Goal: Transaction & Acquisition: Purchase product/service

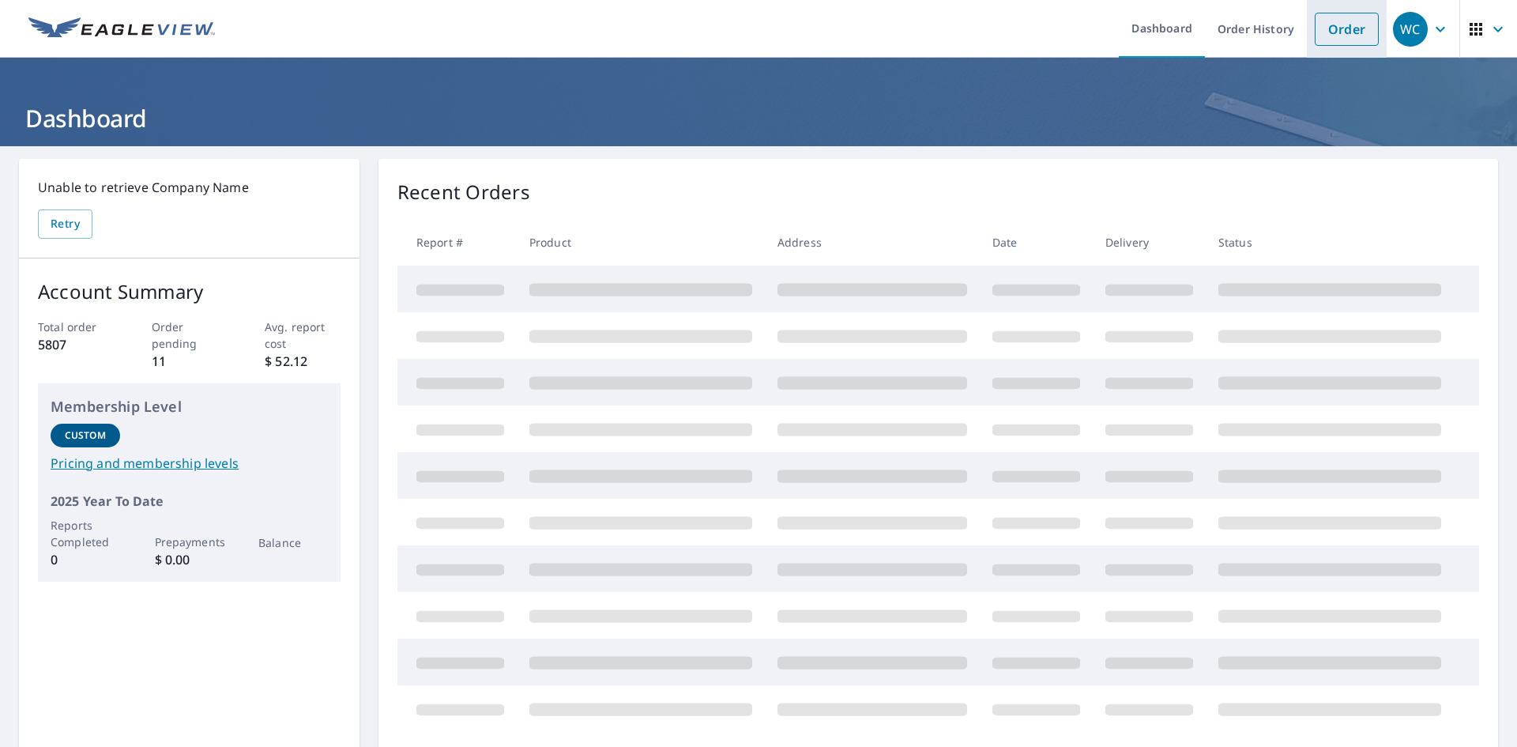
click at [1344, 28] on link "Order" at bounding box center [1347, 29] width 64 height 33
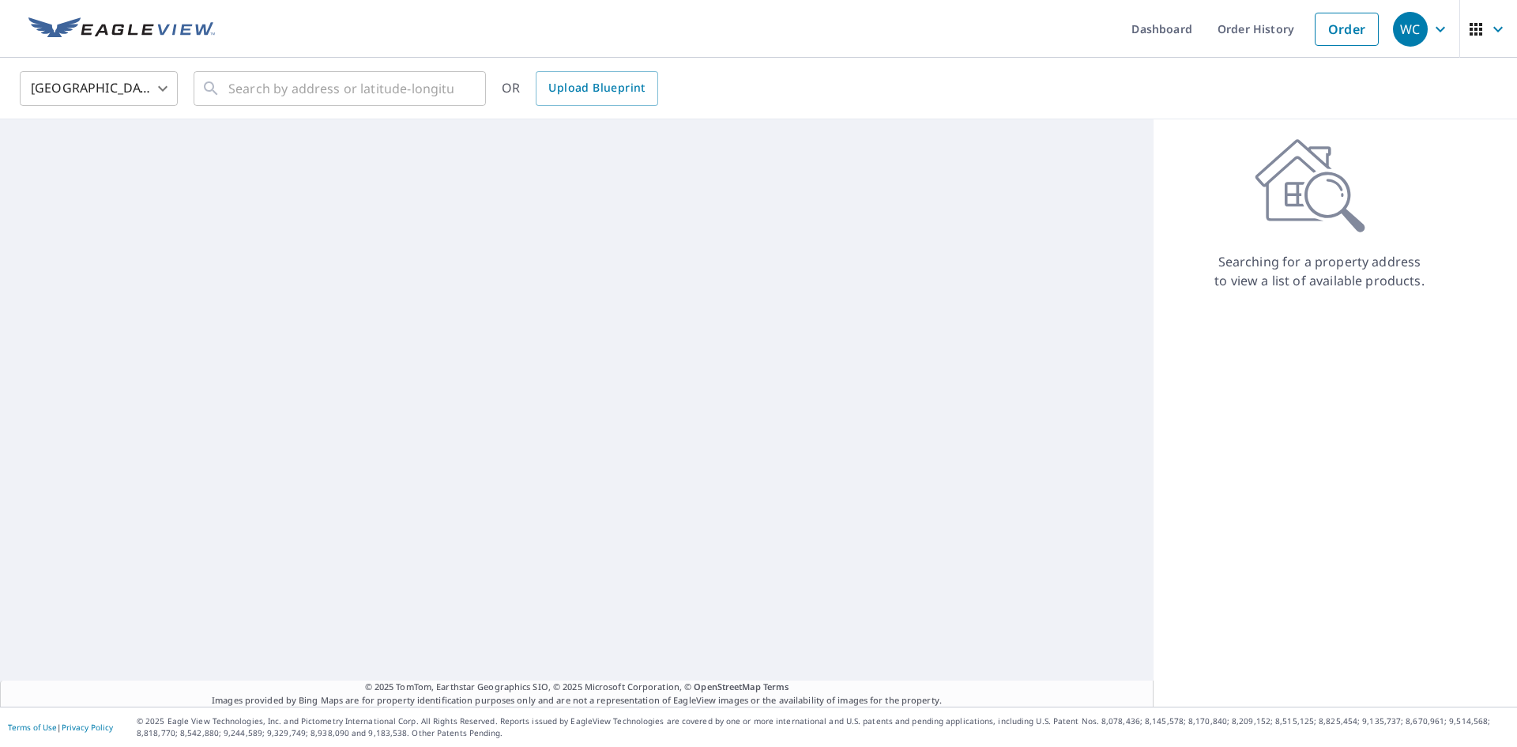
click at [117, 75] on body "WC WC Dashboard Order History Order WC [GEOGRAPHIC_DATA] [GEOGRAPHIC_DATA] ​ ​ …" at bounding box center [758, 373] width 1517 height 747
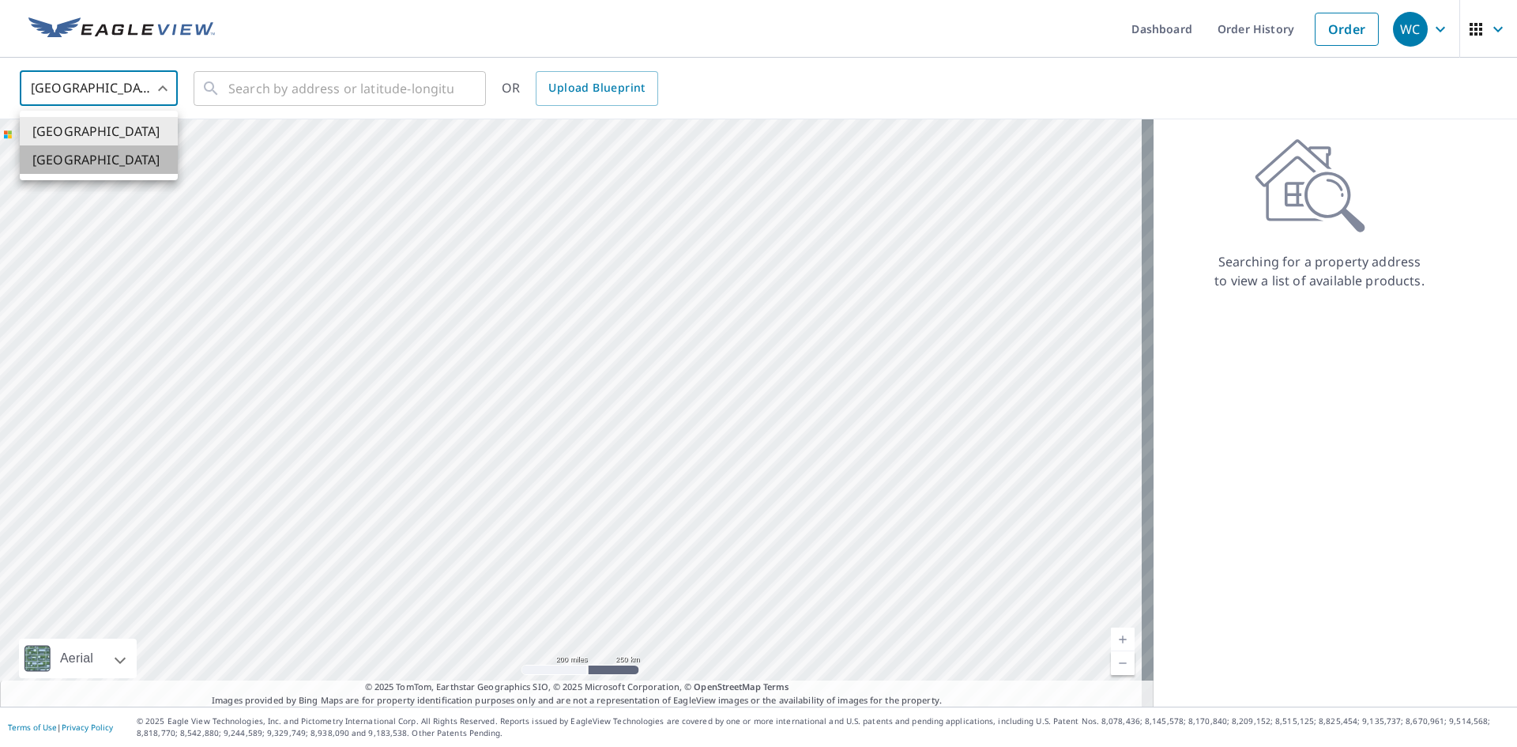
drag, startPoint x: 81, startPoint y: 157, endPoint x: 334, endPoint y: 107, distance: 258.6
click at [81, 158] on li "[GEOGRAPHIC_DATA]" at bounding box center [99, 159] width 158 height 28
type input "CA"
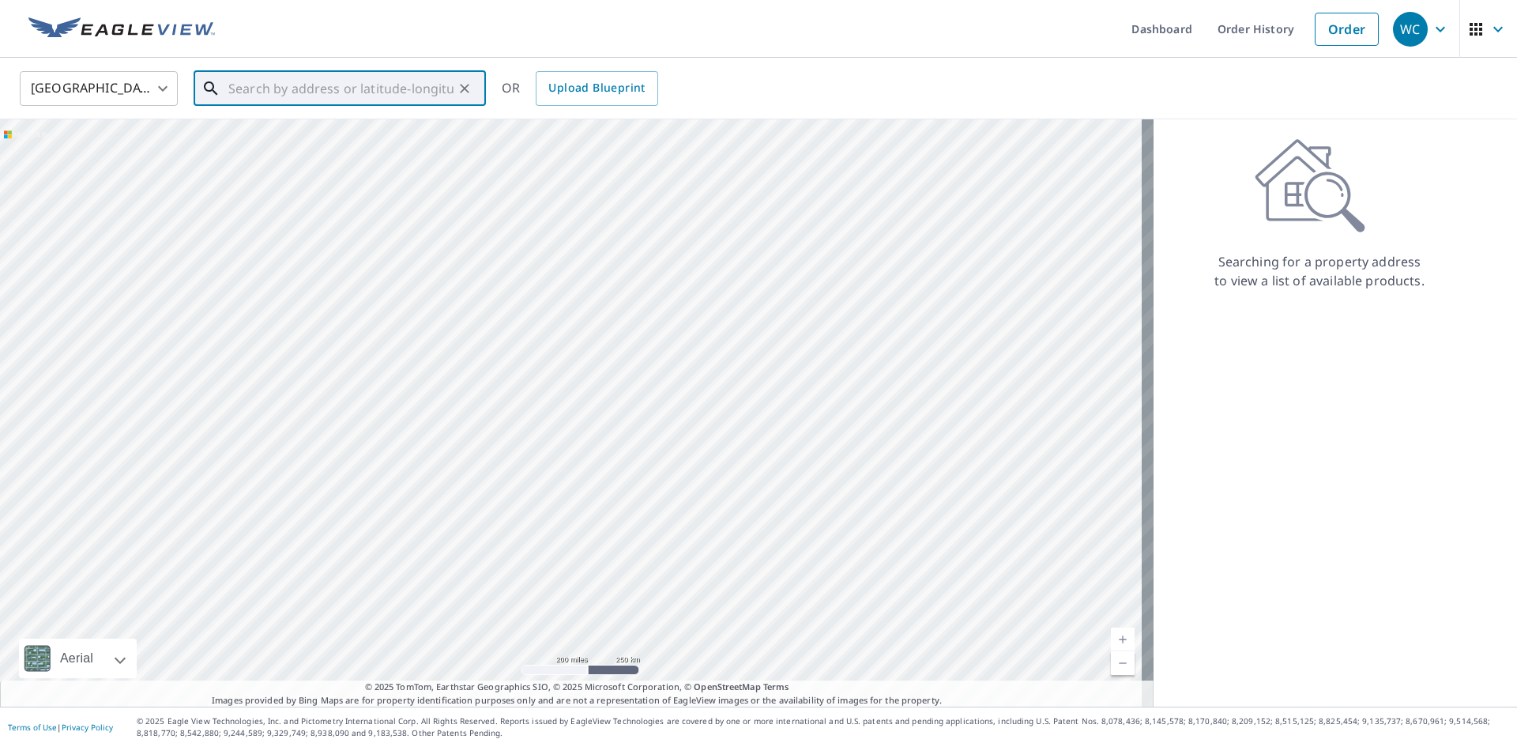
click at [326, 93] on input "text" at bounding box center [340, 88] width 225 height 44
paste input "[STREET_ADDRESS]"
type input "[STREET_ADDRESS]"
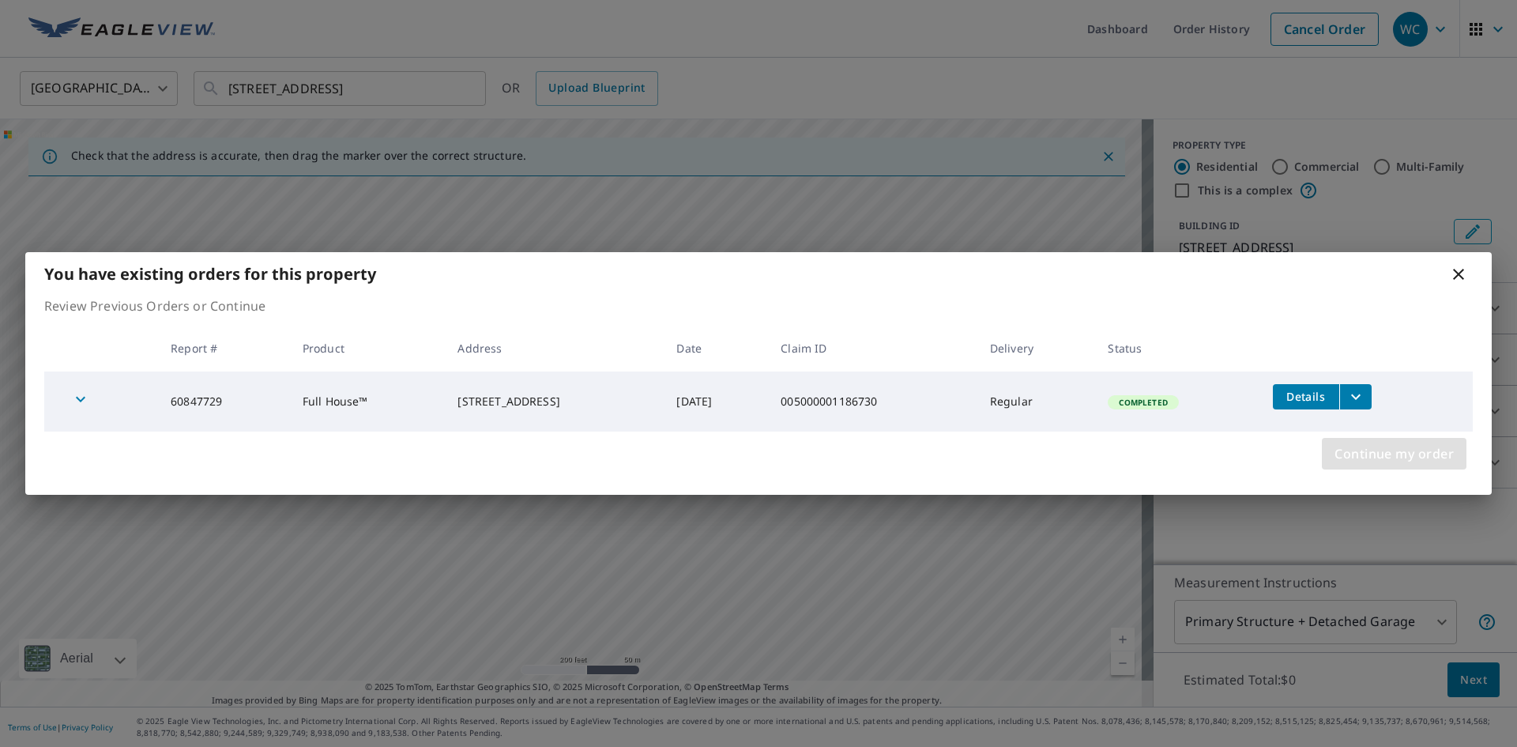
click at [1369, 452] on span "Continue my order" at bounding box center [1394, 453] width 119 height 22
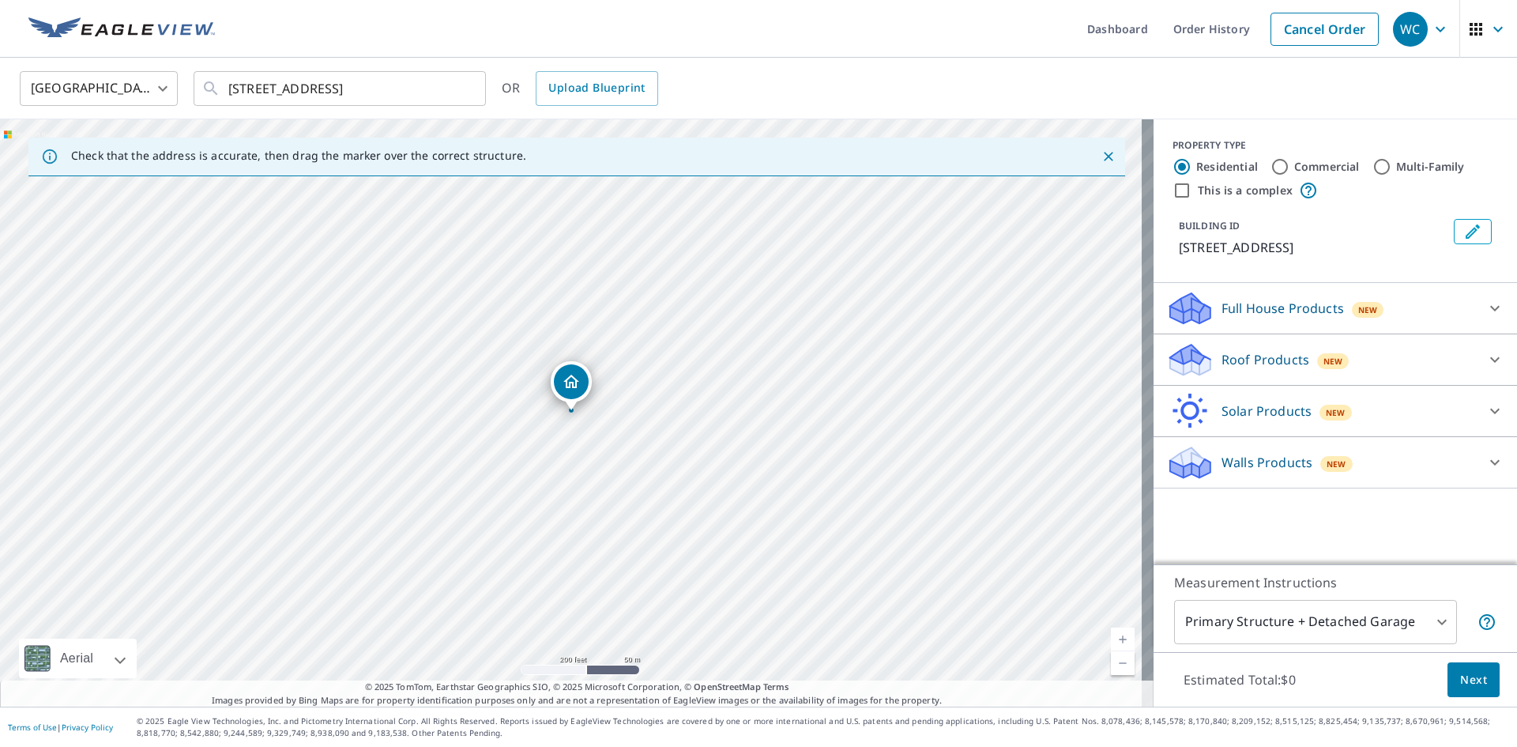
click at [1226, 369] on p "Roof Products" at bounding box center [1266, 359] width 88 height 19
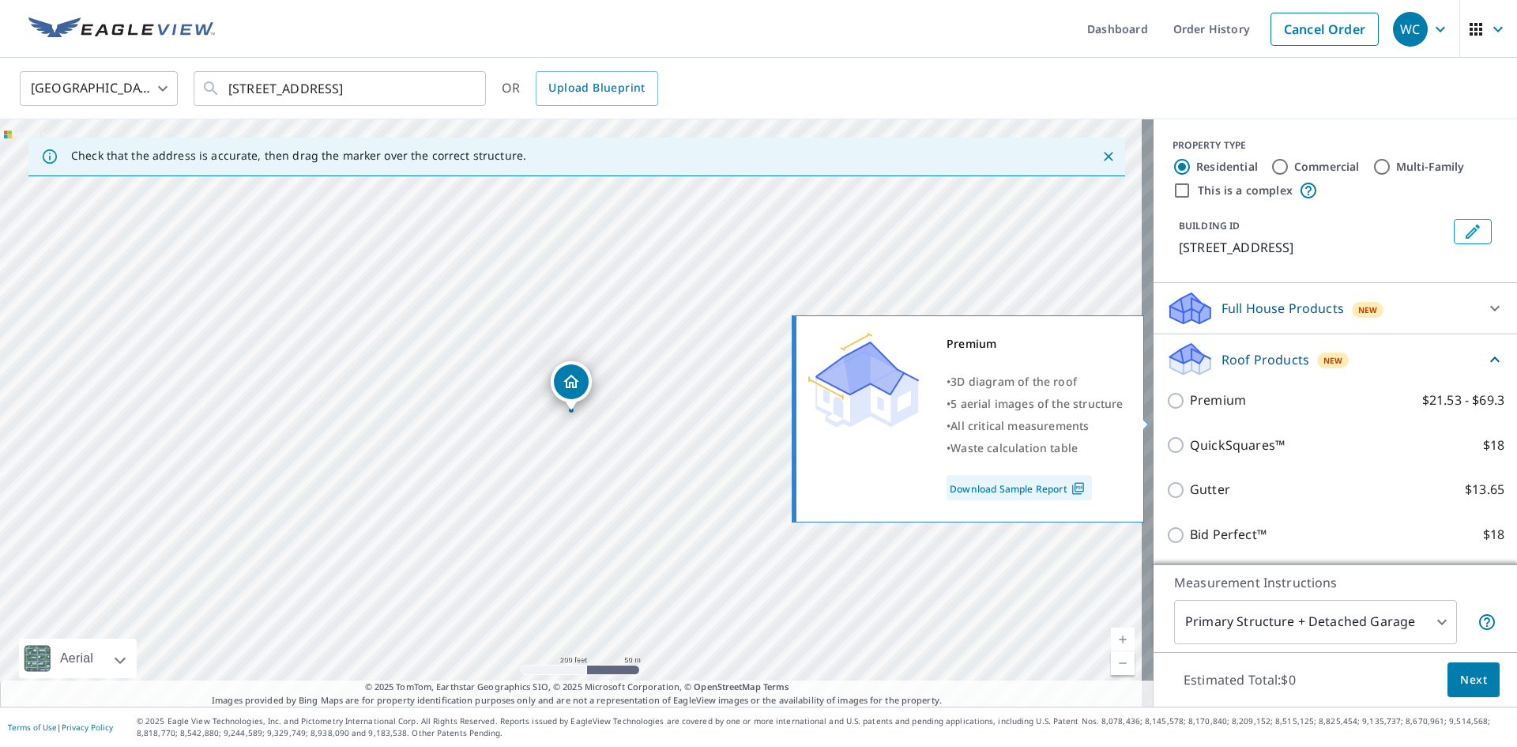
click at [1167, 410] on input "Premium $21.53 - $69.3" at bounding box center [1178, 400] width 24 height 19
checkbox input "true"
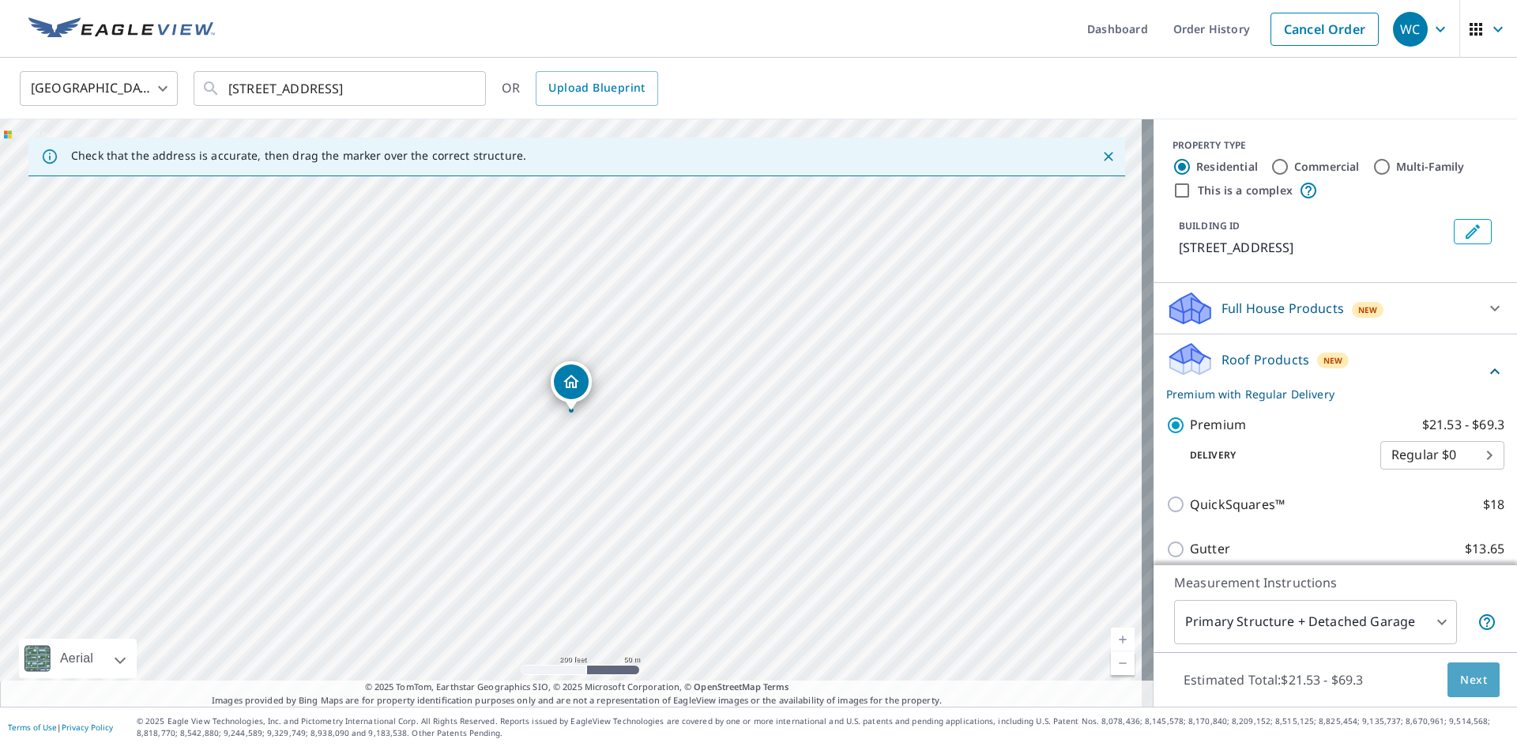
click at [1463, 670] on span "Next" at bounding box center [1473, 680] width 27 height 20
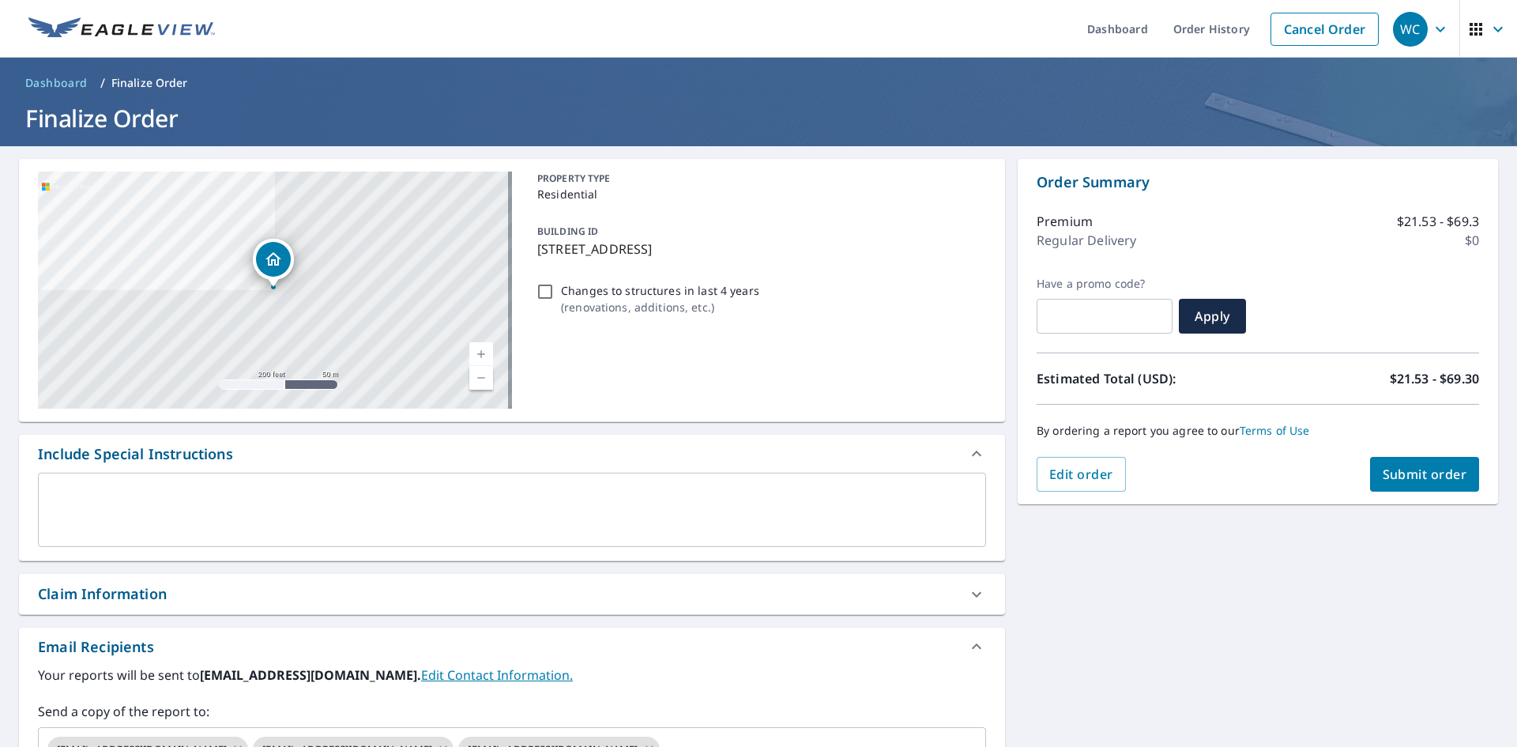
click at [157, 593] on div "Claim Information" at bounding box center [102, 593] width 129 height 21
checkbox input "true"
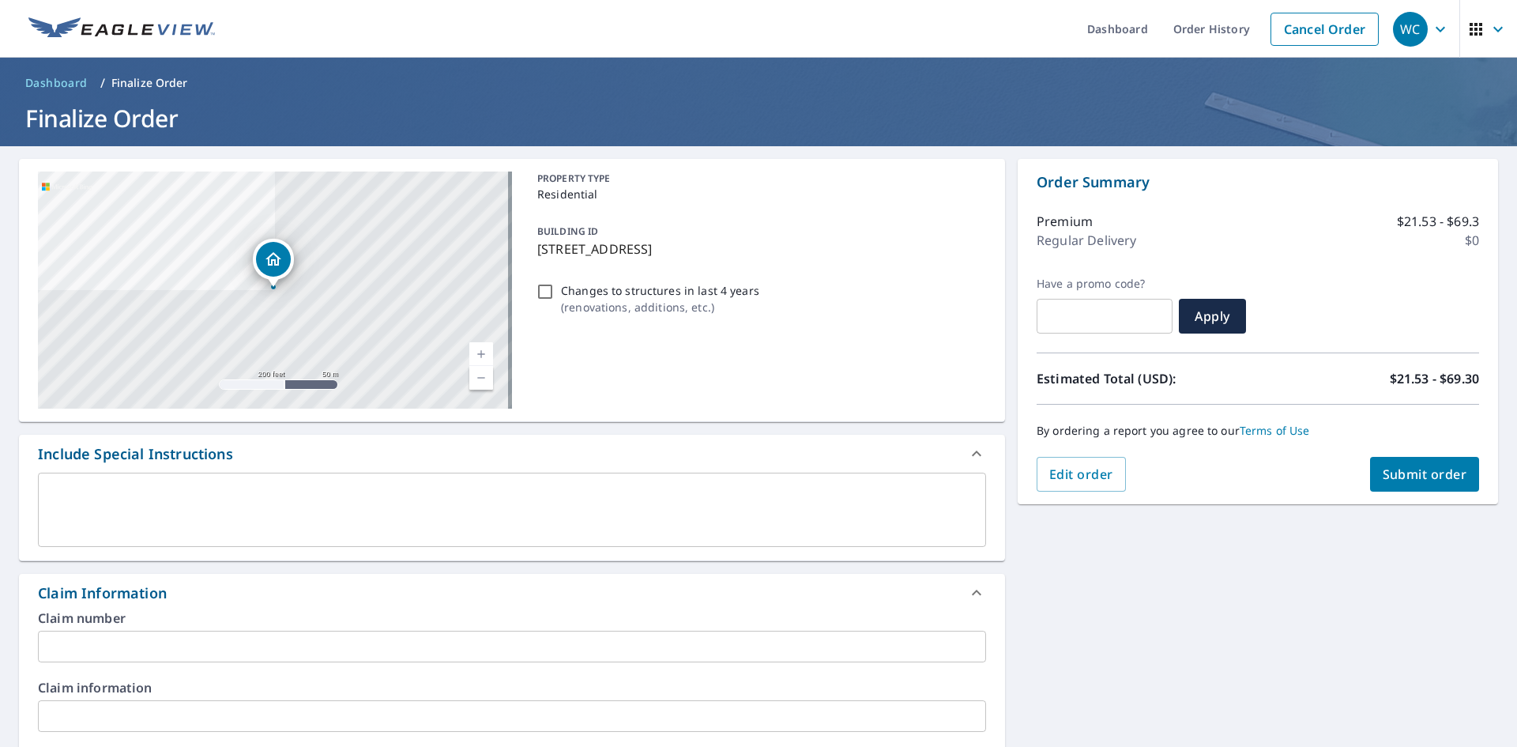
click at [171, 642] on input "text" at bounding box center [512, 647] width 948 height 32
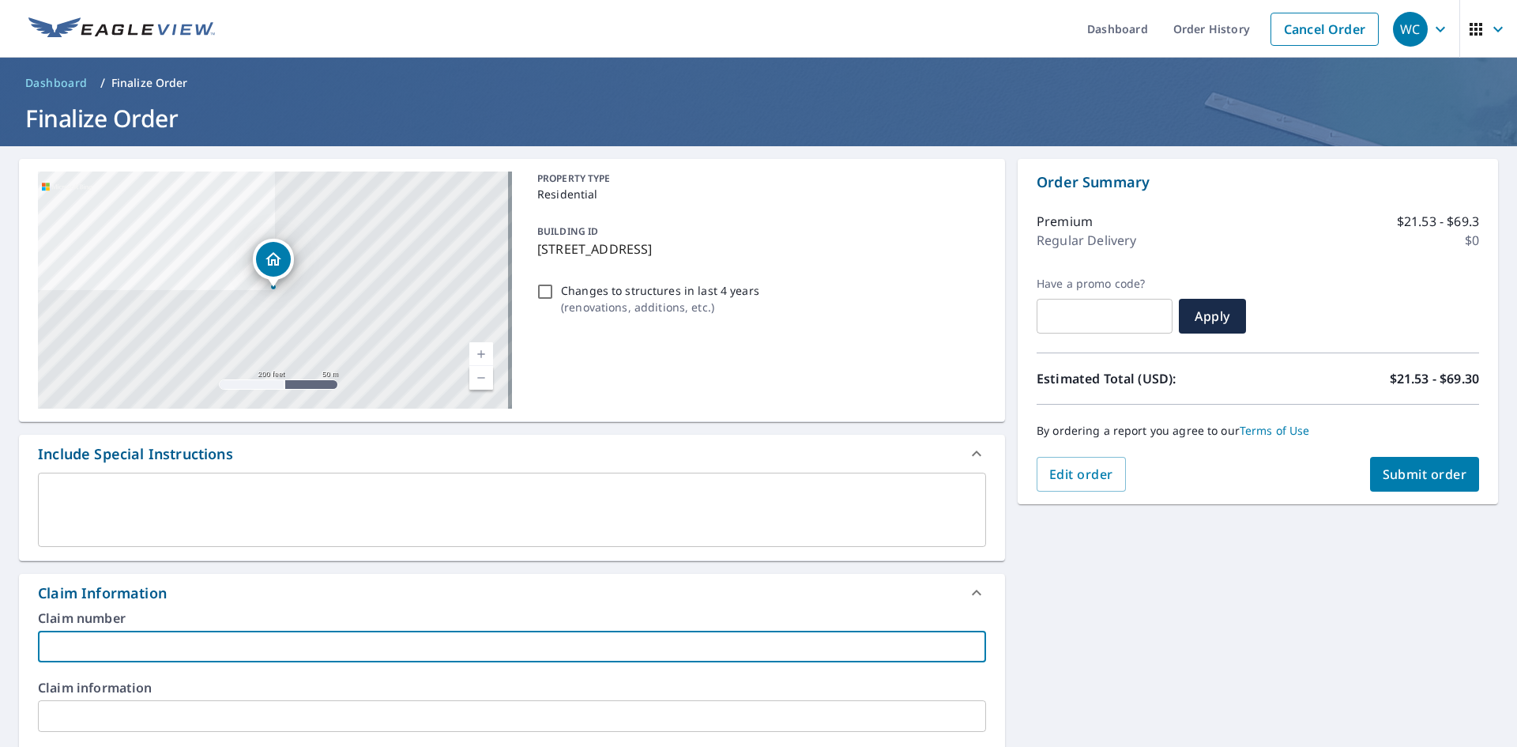
paste input "005000001190098"
type input "005000001190098"
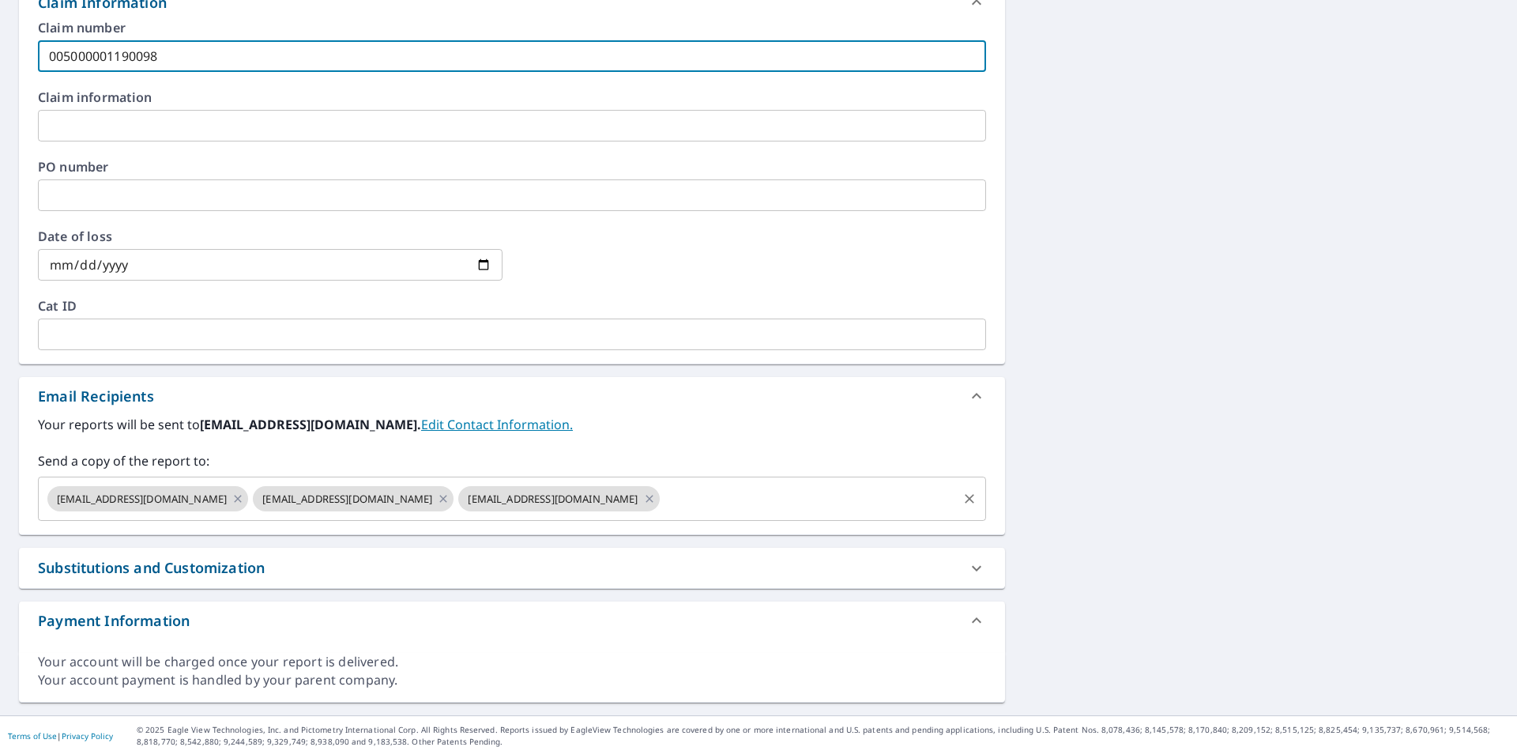
scroll to position [599, 0]
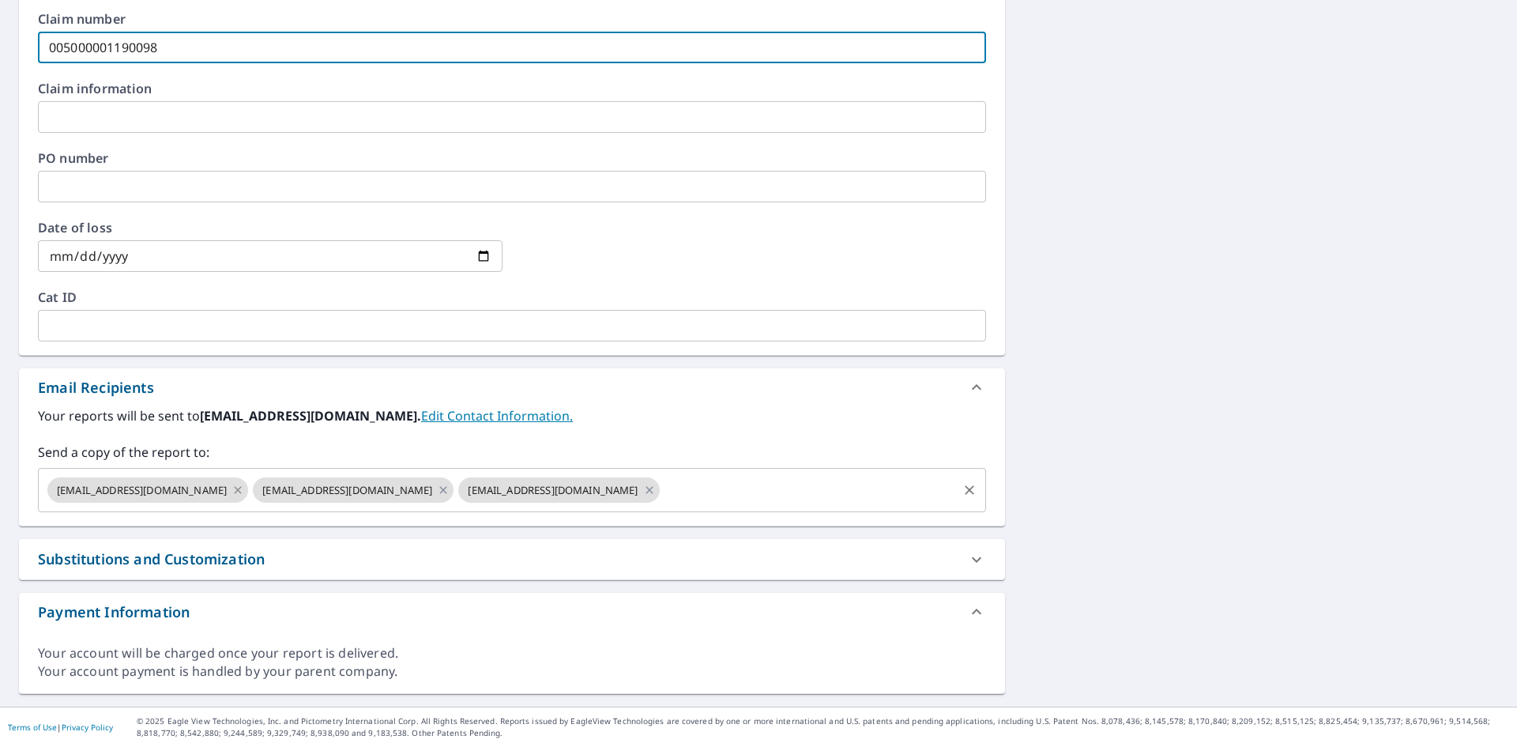
click at [232, 491] on icon at bounding box center [238, 489] width 13 height 17
click at [437, 490] on icon at bounding box center [443, 489] width 13 height 17
checkbox input "true"
type input "005000001190098"
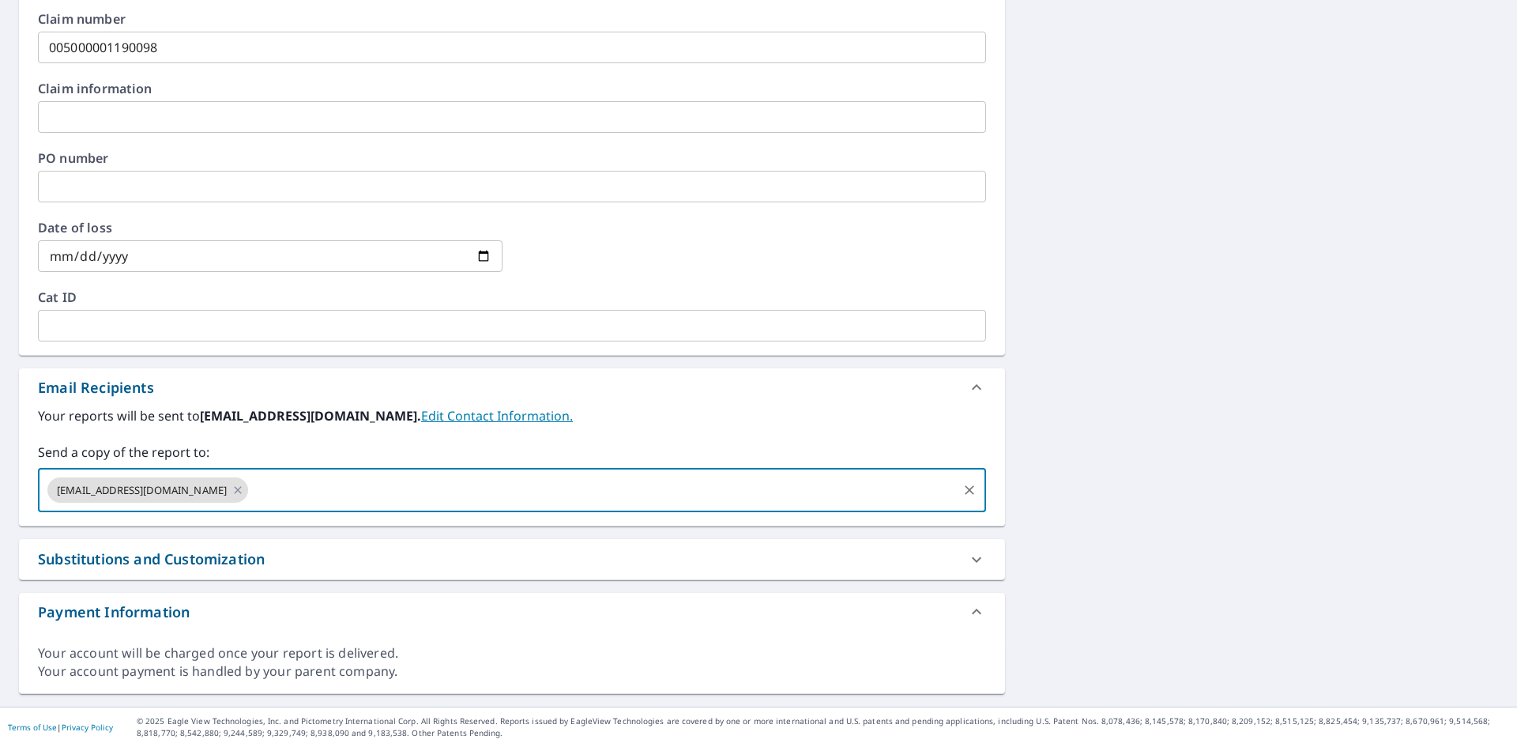
drag, startPoint x: 337, startPoint y: 499, endPoint x: 332, endPoint y: 478, distance: 22.0
click at [337, 499] on input "text" at bounding box center [602, 490] width 705 height 30
type input "[EMAIL_ADDRESS][DOMAIN_NAME]"
checkbox input "true"
type input "[EMAIL_ADDRESS][DOMAIN_NAME]"
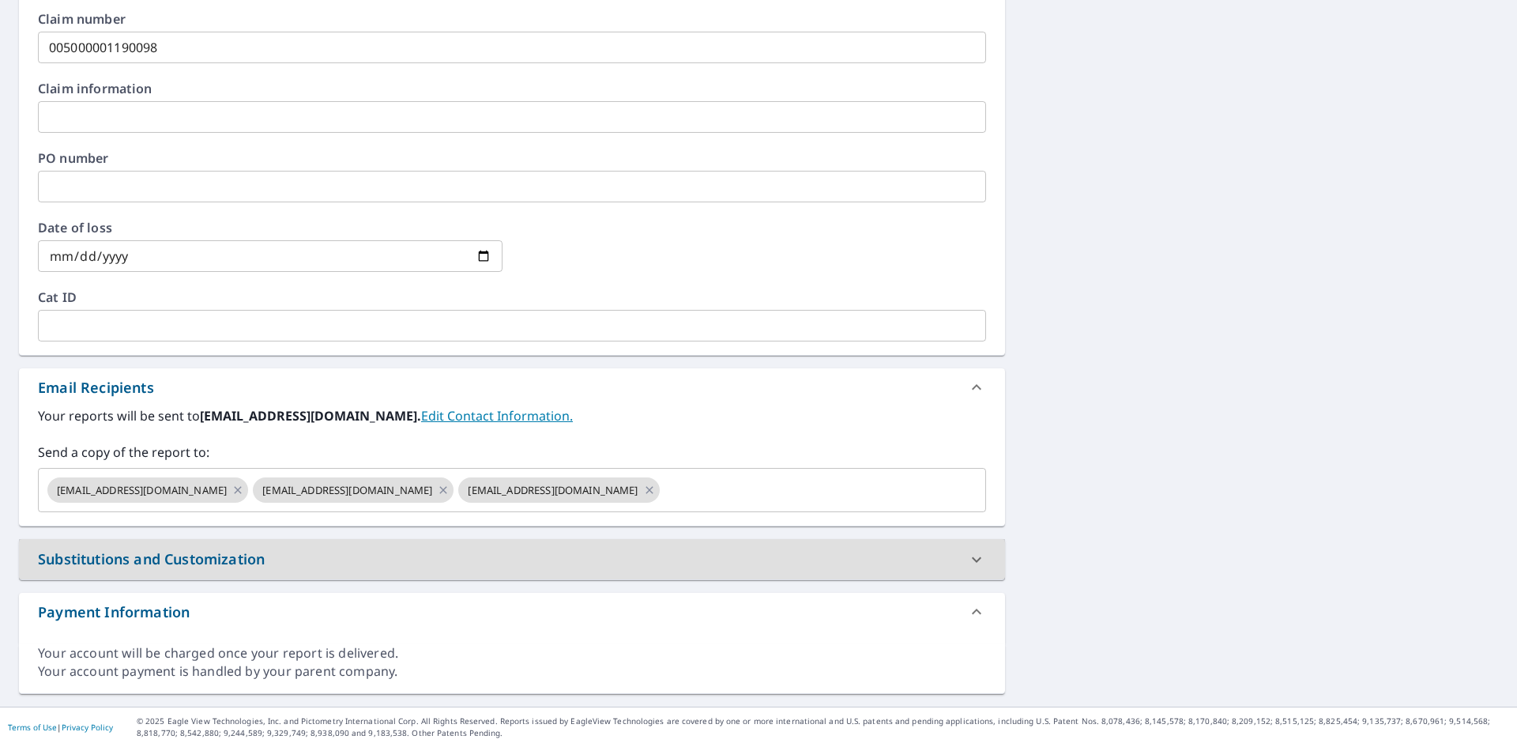
scroll to position [125, 0]
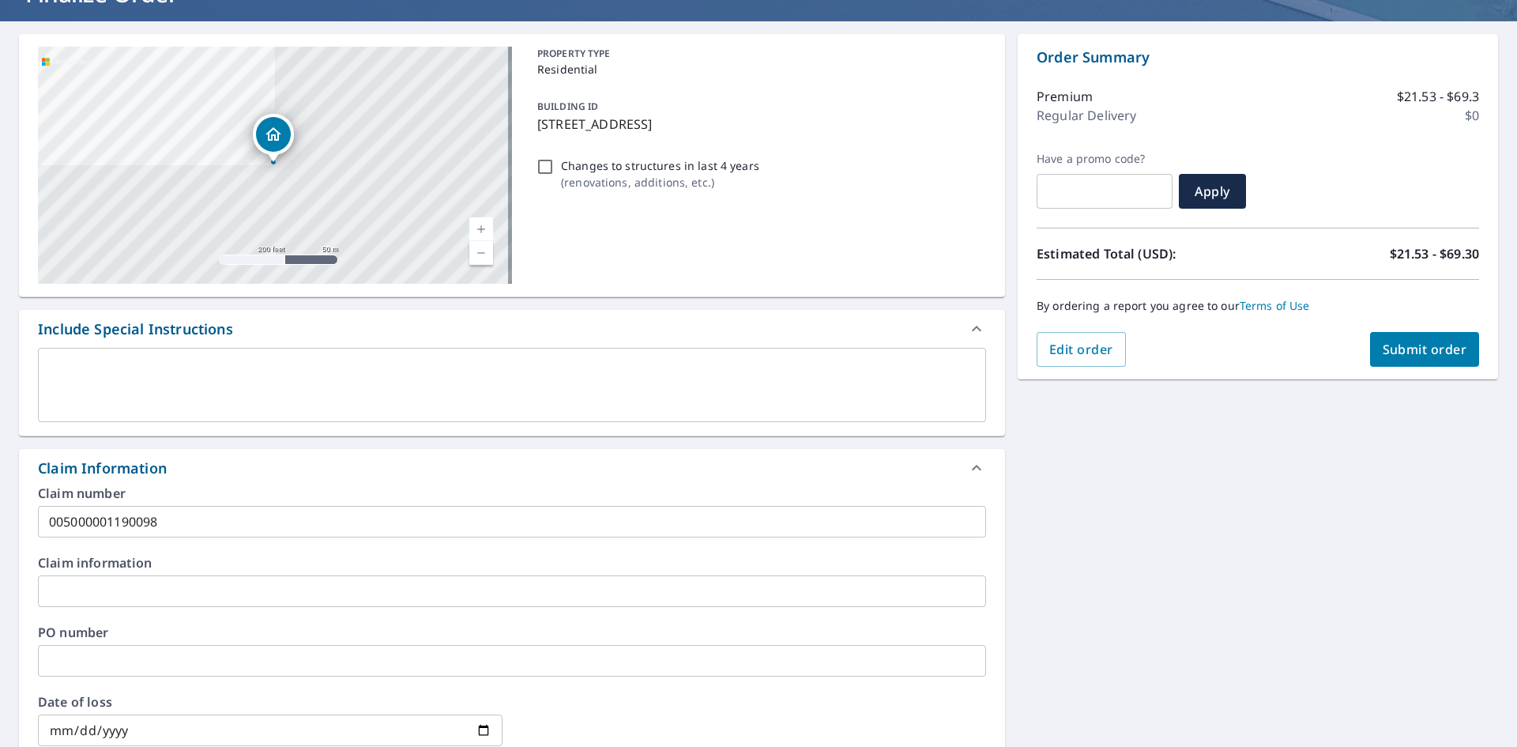
drag, startPoint x: 1425, startPoint y: 342, endPoint x: 1414, endPoint y: 343, distance: 11.1
click at [1414, 343] on span "Submit order" at bounding box center [1425, 349] width 85 height 17
checkbox input "true"
